Goal: Task Accomplishment & Management: Manage account settings

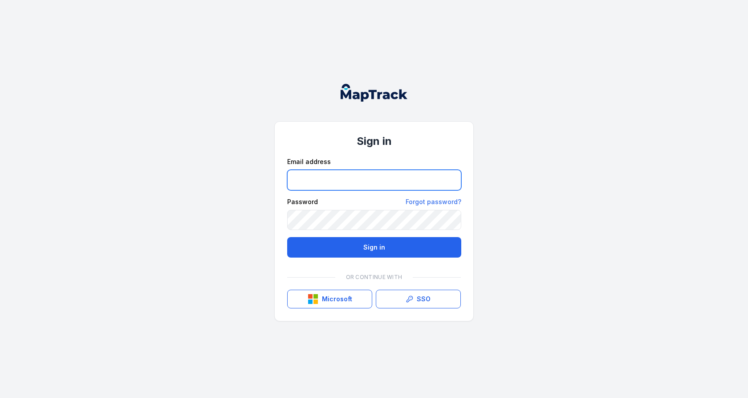
click at [337, 183] on input "email" at bounding box center [374, 180] width 174 height 20
click at [439, 201] on link "Forgot password?" at bounding box center [434, 201] width 56 height 9
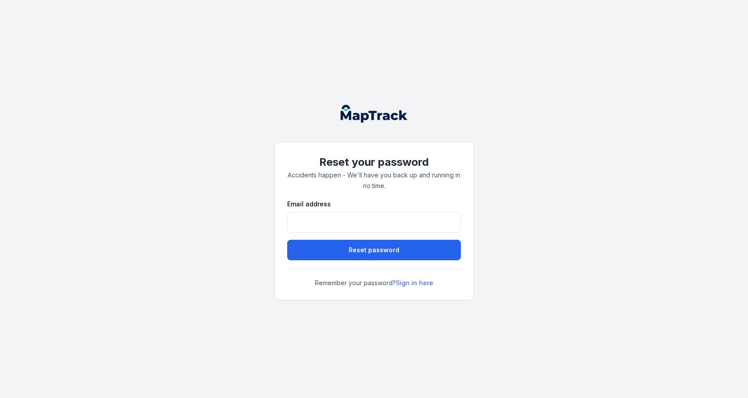
click at [347, 233] on form "Email address Reset password" at bounding box center [374, 230] width 174 height 61
click at [359, 225] on input "email" at bounding box center [374, 222] width 174 height 20
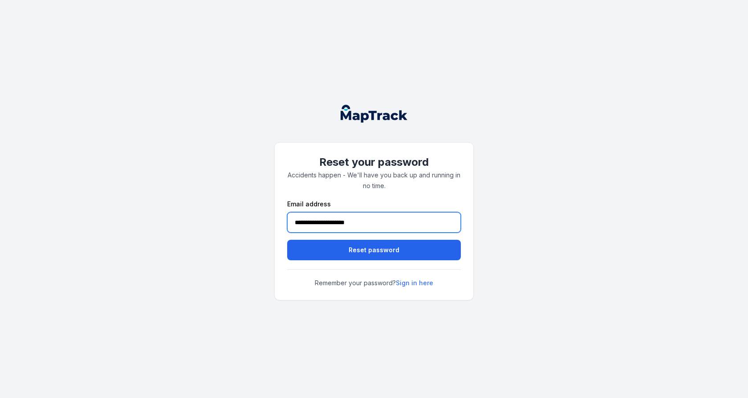
type input "**********"
click at [287, 240] on button "Reset password" at bounding box center [374, 250] width 174 height 20
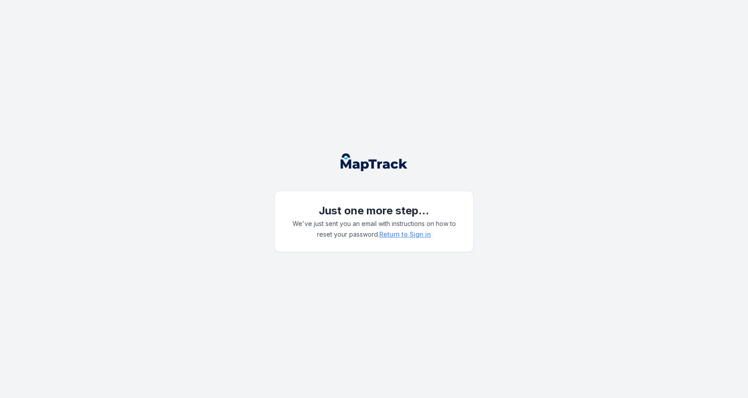
click at [408, 236] on link "Return to Sign in" at bounding box center [406, 234] width 52 height 9
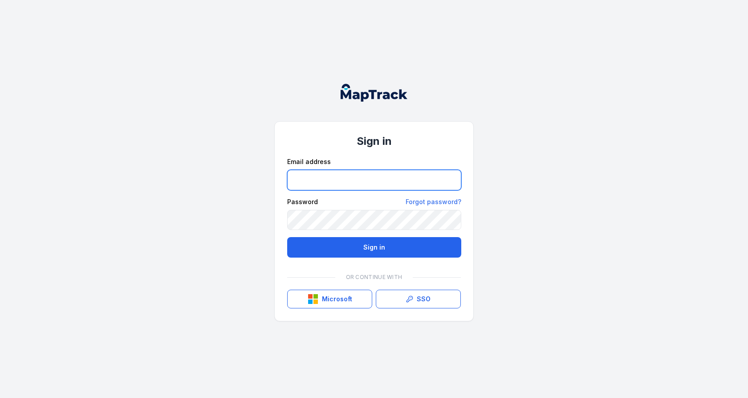
click at [396, 180] on input "email" at bounding box center [374, 180] width 174 height 20
click at [404, 106] on header at bounding box center [374, 93] width 200 height 32
click at [275, 71] on div "Sign in Email address Password Forgot password? Sign in Or continue with Micros…" at bounding box center [374, 199] width 748 height 398
click at [362, 98] on icon "Global" at bounding box center [380, 96] width 55 height 12
click at [317, 181] on input "email" at bounding box center [374, 180] width 174 height 20
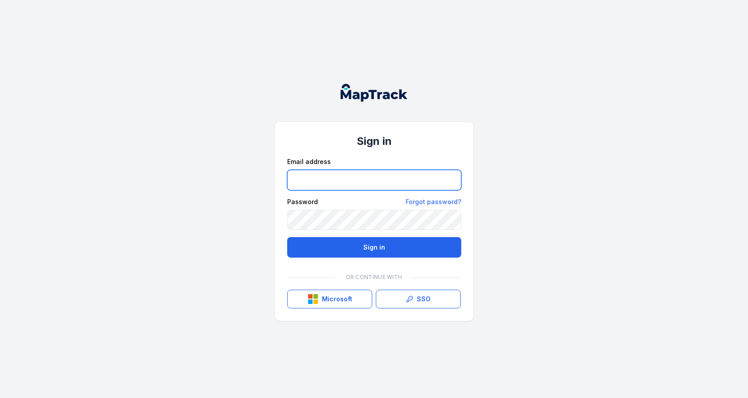
type input "**********"
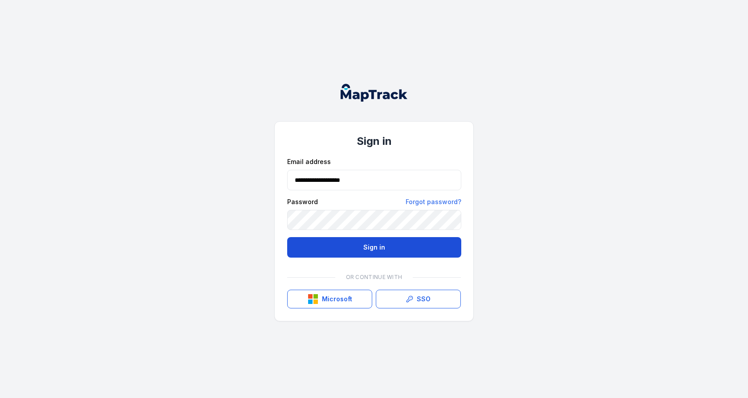
click at [423, 253] on button "Sign in" at bounding box center [374, 247] width 174 height 20
click at [545, 216] on div "**********" at bounding box center [374, 199] width 748 height 398
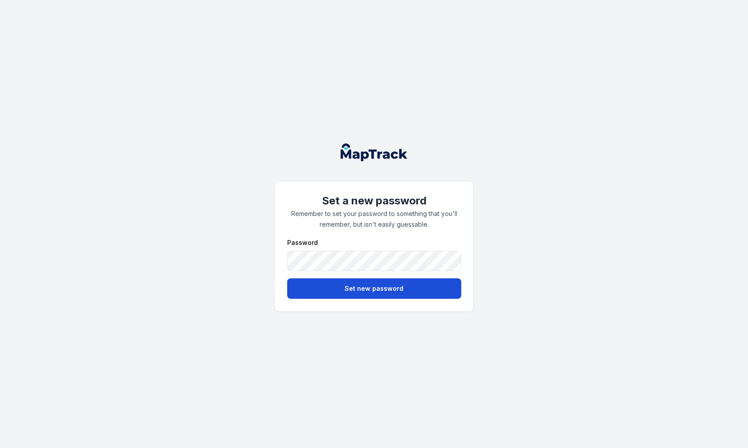
click at [359, 293] on button "Set new password" at bounding box center [374, 288] width 174 height 20
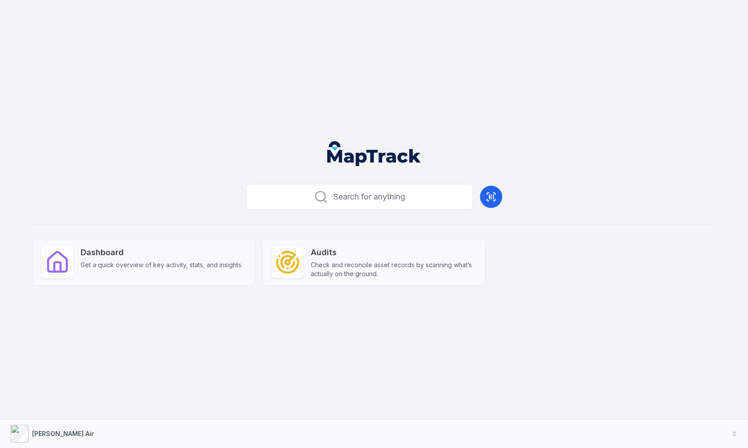
click at [396, 96] on div "Search for anything Dashboard Get a quick overview of key activity, stats, and …" at bounding box center [374, 224] width 748 height 448
click at [482, 437] on button "[PERSON_NAME] Air" at bounding box center [374, 434] width 748 height 29
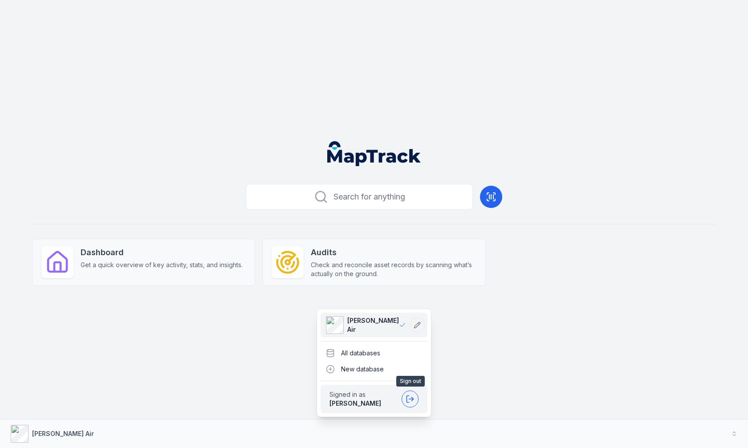
click at [407, 396] on icon at bounding box center [408, 399] width 2 height 7
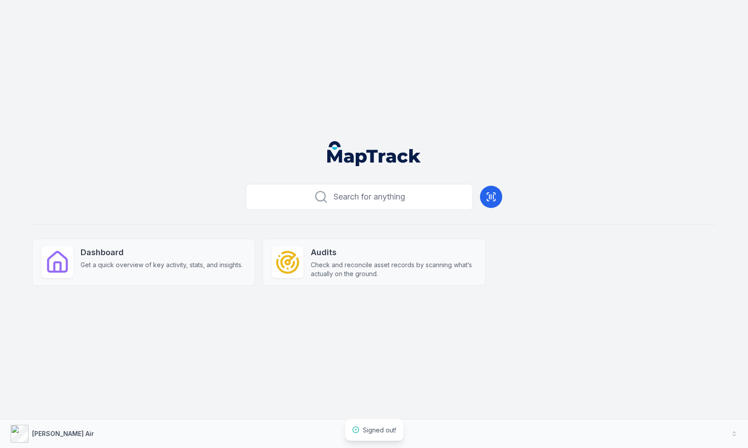
click at [488, 326] on div "Search for anything Dashboard Get a quick overview of key activity, stats, and …" at bounding box center [374, 224] width 748 height 448
